Goal: Information Seeking & Learning: Find specific fact

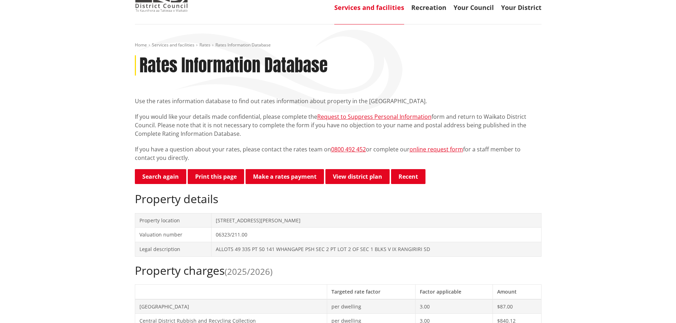
scroll to position [71, 0]
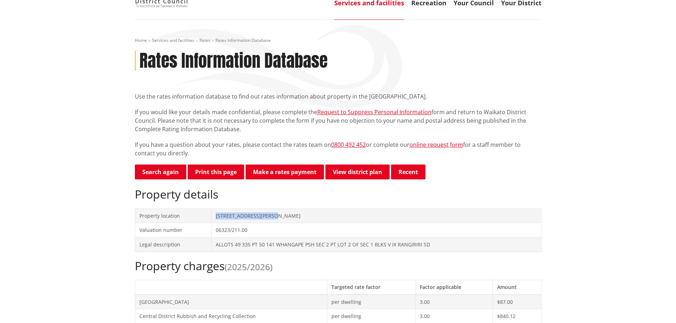
drag, startPoint x: 278, startPoint y: 215, endPoint x: 203, endPoint y: 217, distance: 74.8
click at [203, 217] on tr "Property location [STREET_ADDRESS][PERSON_NAME]" at bounding box center [338, 216] width 406 height 15
copy tr "[STREET_ADDRESS][PERSON_NAME]"
click at [255, 229] on td "06323/211.00" at bounding box center [375, 230] width 329 height 15
drag, startPoint x: 279, startPoint y: 217, endPoint x: 216, endPoint y: 218, distance: 63.1
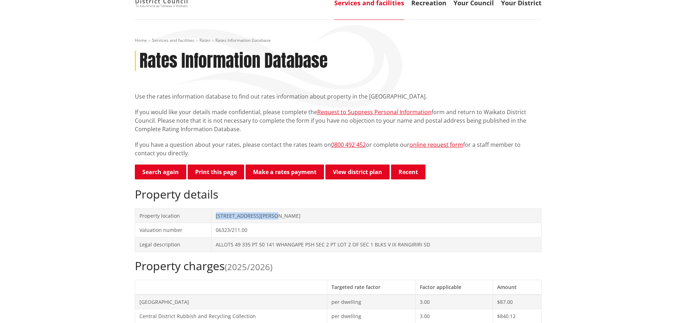
click at [216, 218] on td "[STREET_ADDRESS][PERSON_NAME]" at bounding box center [375, 216] width 329 height 15
copy td "[STREET_ADDRESS][PERSON_NAME]"
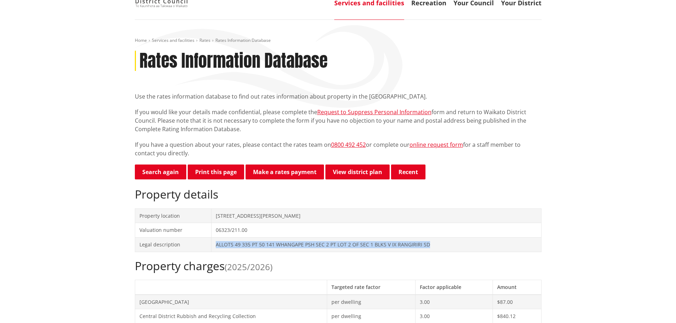
drag, startPoint x: 432, startPoint y: 245, endPoint x: 202, endPoint y: 243, distance: 229.8
click at [202, 243] on tr "Legal description ALLOTS 49 335 PT 50 141 WHANGAPE PSH SEC 2 PT LOT 2 OF SEC 1 …" at bounding box center [338, 244] width 406 height 15
copy tr "ALLOTS 49 335 PT 50 141 WHANGAPE PSH SEC 2 PT LOT 2 OF SEC 1 BLKS V IX RANGIRIR…"
drag, startPoint x: 293, startPoint y: 270, endPoint x: 307, endPoint y: 266, distance: 15.0
click at [293, 270] on h2 "Property charges (2025/2026)" at bounding box center [338, 265] width 406 height 13
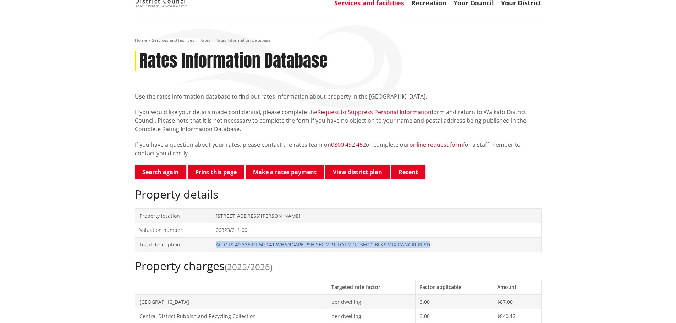
drag, startPoint x: 443, startPoint y: 247, endPoint x: 210, endPoint y: 240, distance: 233.8
click at [210, 240] on tr "Legal description ALLOTS 49 335 PT 50 141 WHANGAPE PSH SEC 2 PT LOT 2 OF SEC 1 …" at bounding box center [338, 244] width 406 height 15
copy tr "ALLOTS 49 335 PT 50 141 WHANGAPE PSH SEC 2 PT LOT 2 OF SEC 1 BLKS V IX RANGIRIR…"
drag, startPoint x: 223, startPoint y: 170, endPoint x: 244, endPoint y: 83, distance: 89.8
click at [223, 170] on button "Print this page" at bounding box center [216, 172] width 56 height 15
